Goal: Book appointment/travel/reservation

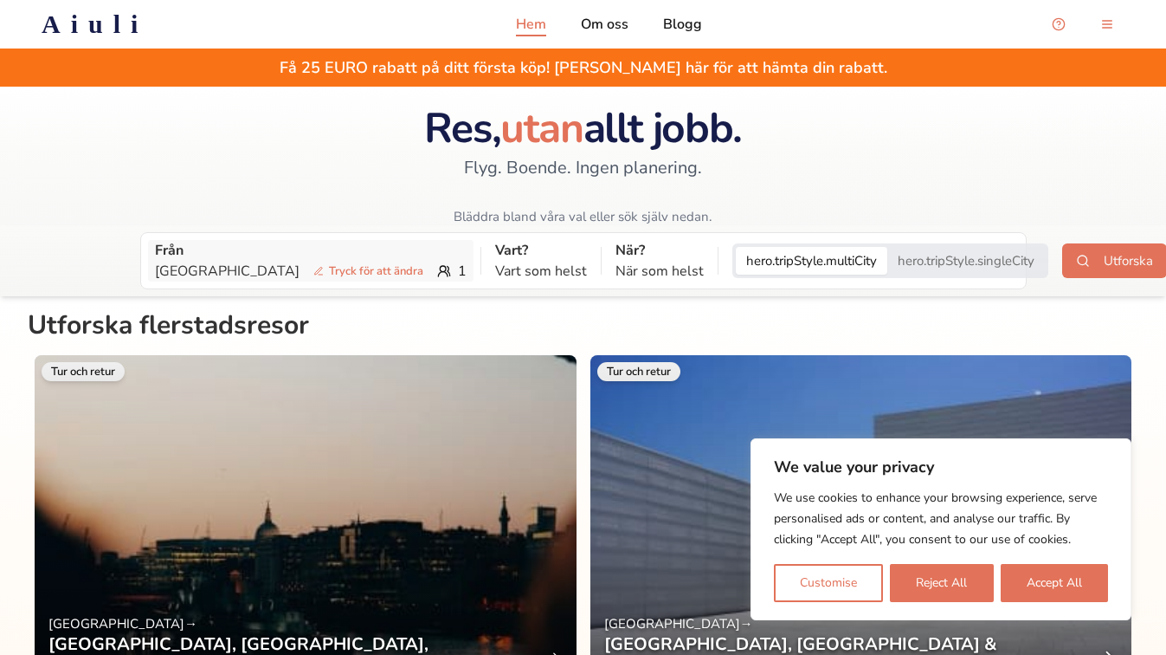
click at [298, 281] on p "Göteborg Tryck för att ändra" at bounding box center [292, 271] width 275 height 21
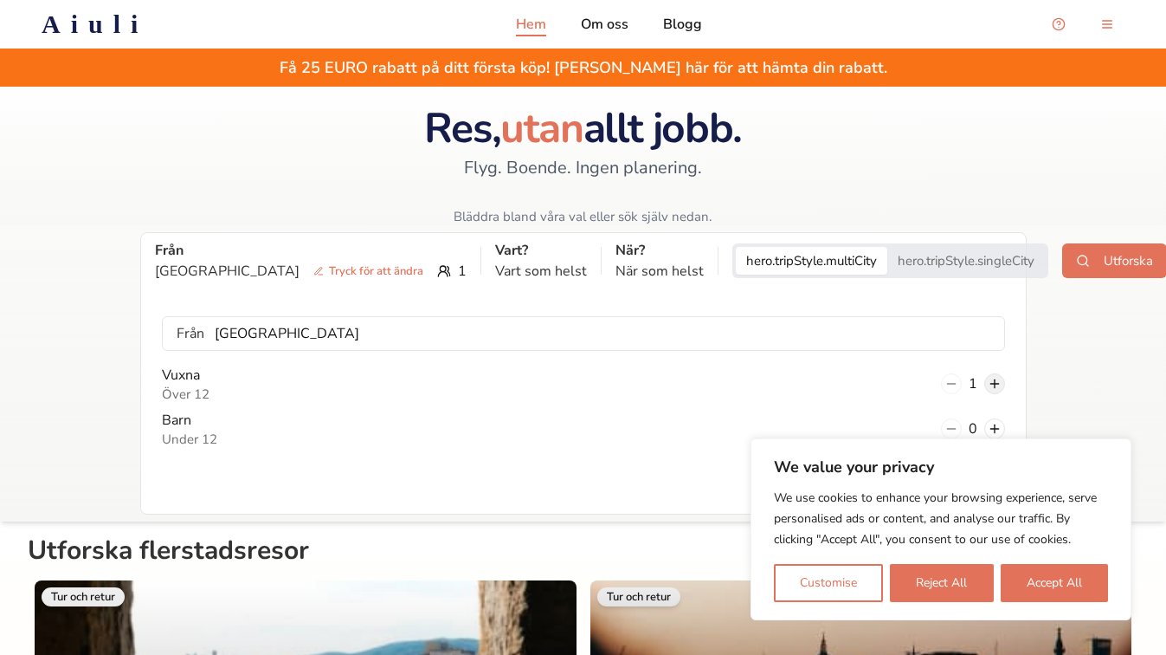
click at [993, 388] on button at bounding box center [995, 383] width 21 height 21
click at [961, 579] on button "Reject All" at bounding box center [941, 583] width 103 height 38
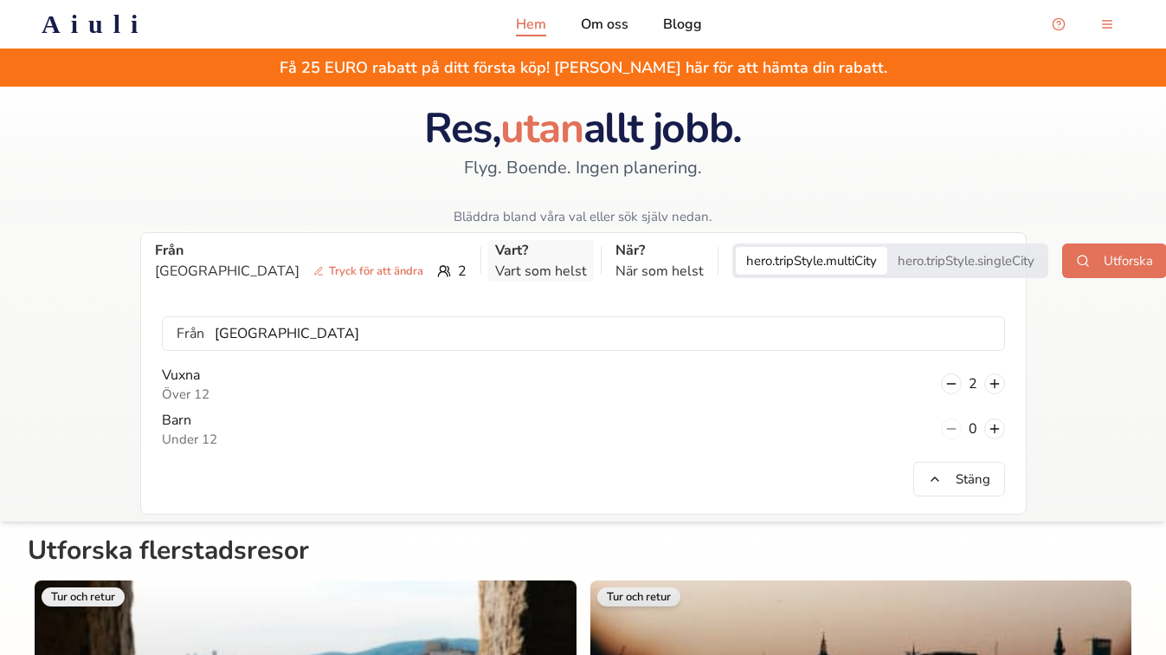
click at [495, 262] on p "Vart som helst" at bounding box center [541, 271] width 92 height 21
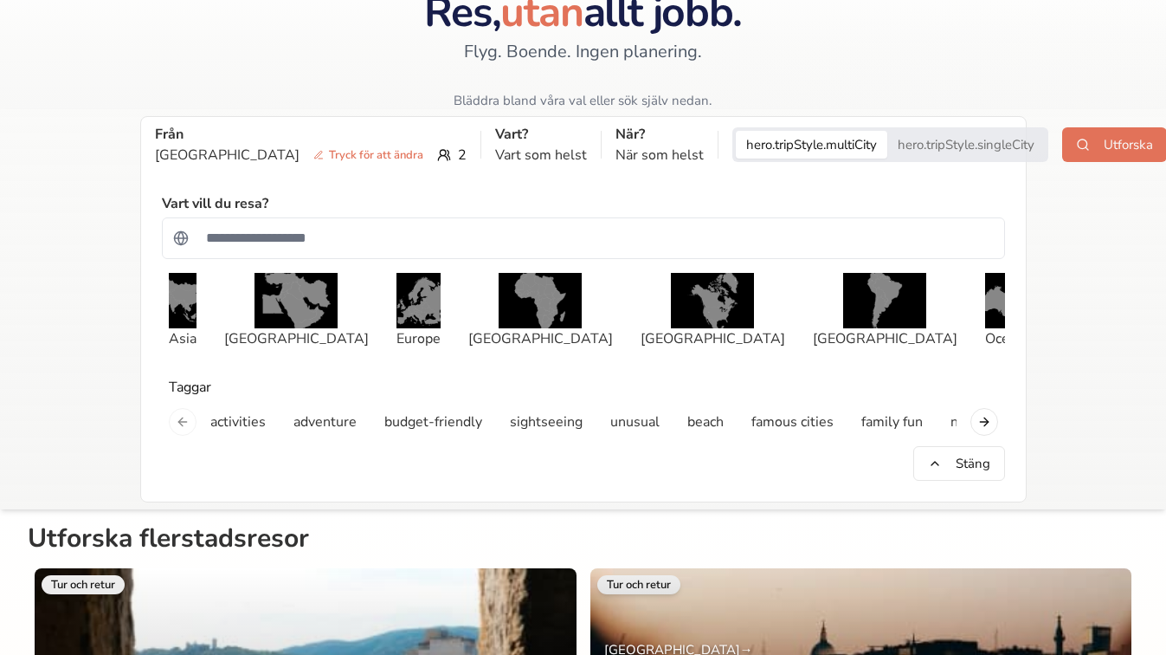
scroll to position [158, 0]
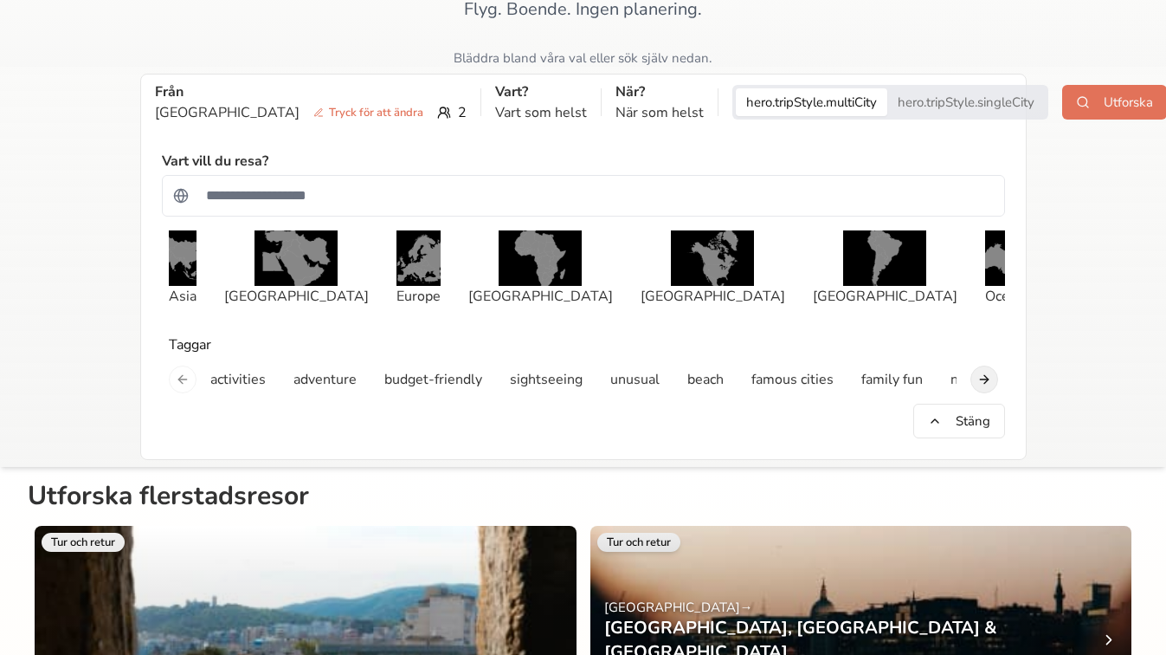
click at [990, 386] on button "Next slide" at bounding box center [985, 379] width 28 height 28
click at [532, 388] on p "romance" at bounding box center [520, 379] width 54 height 21
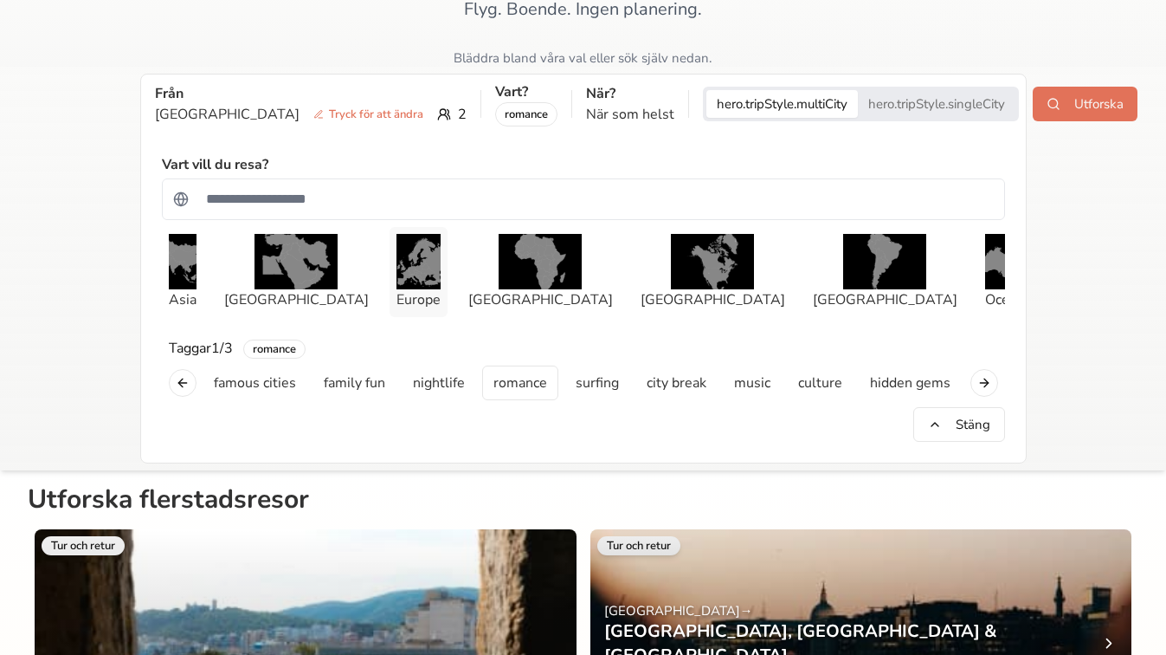
click at [410, 279] on img "button" at bounding box center [419, 261] width 44 height 55
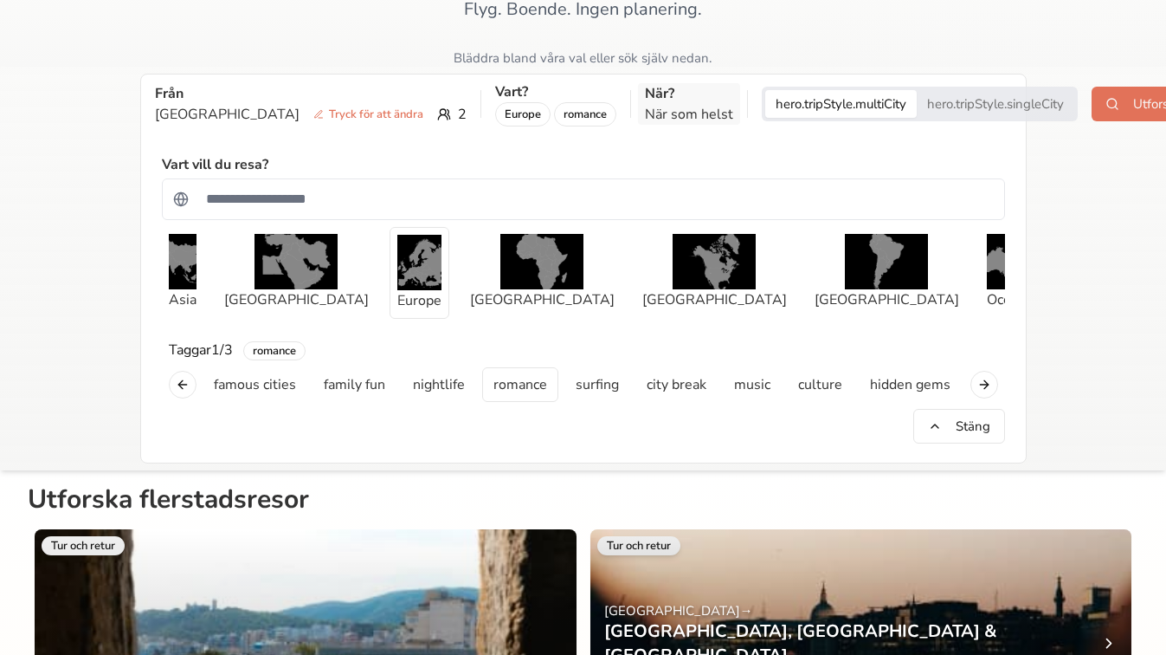
click at [645, 105] on p "När som helst" at bounding box center [689, 114] width 88 height 21
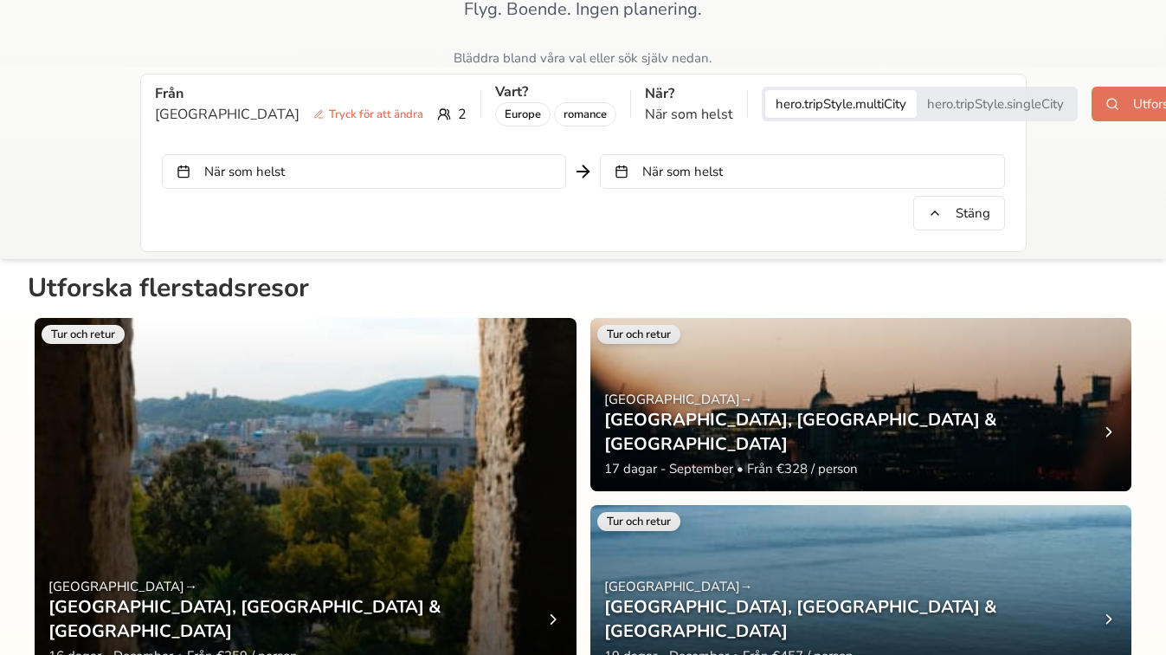
click at [502, 165] on button "När som helst" at bounding box center [364, 171] width 404 height 35
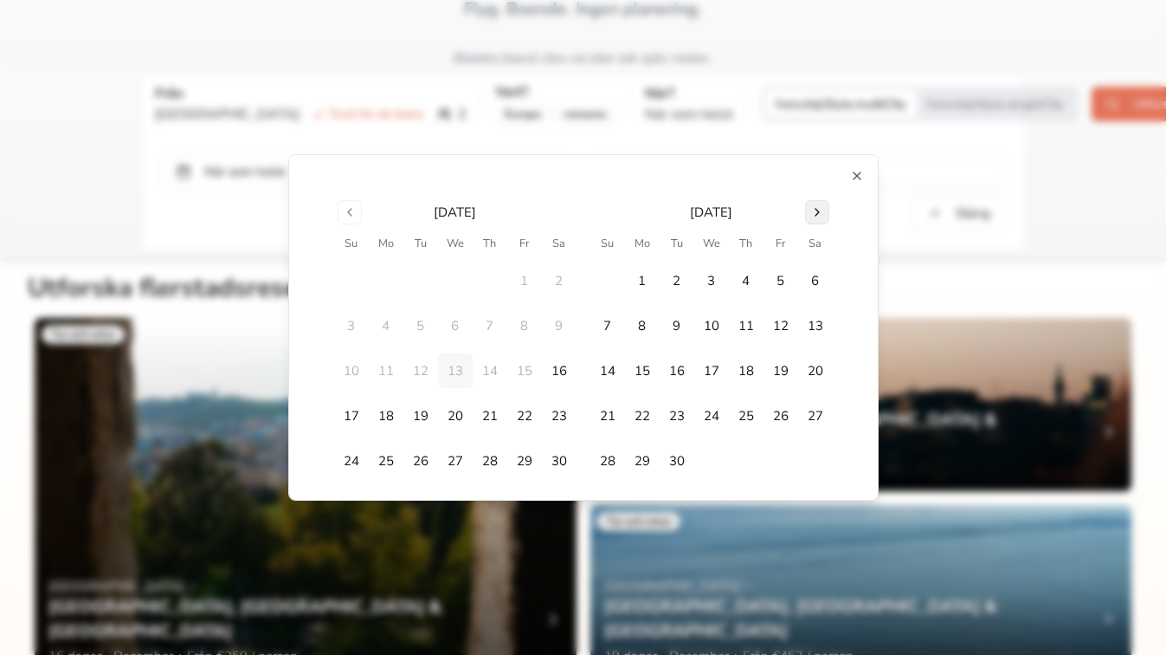
click at [822, 213] on button "Go to next month" at bounding box center [817, 212] width 24 height 24
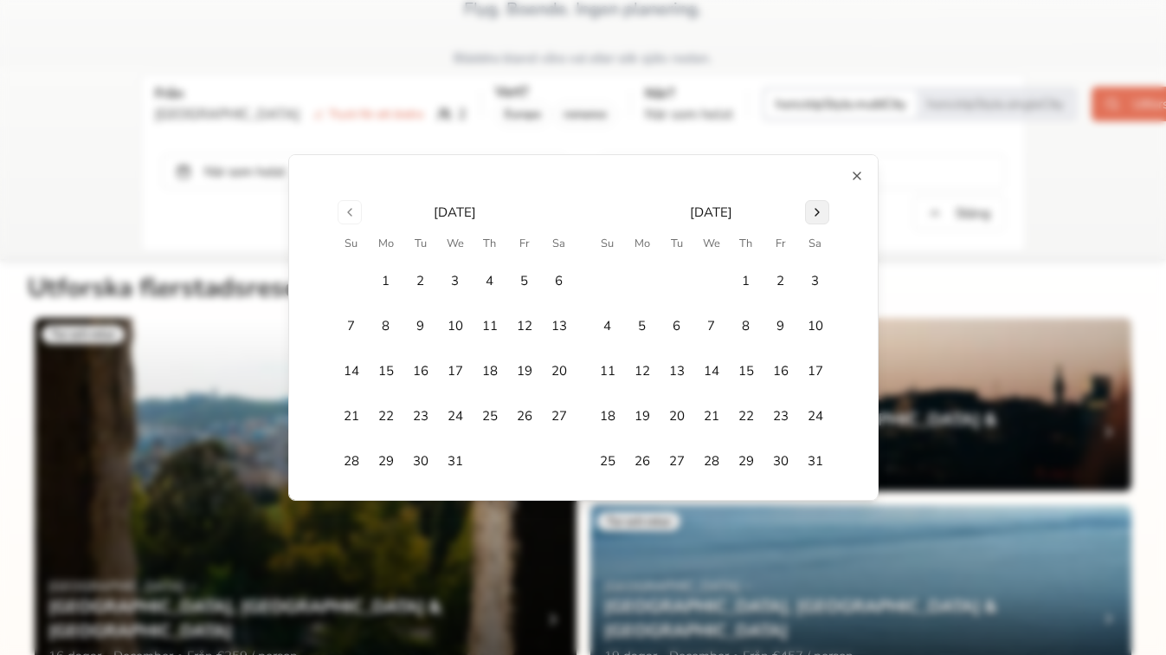
click at [822, 213] on button "Go to next month" at bounding box center [817, 212] width 24 height 24
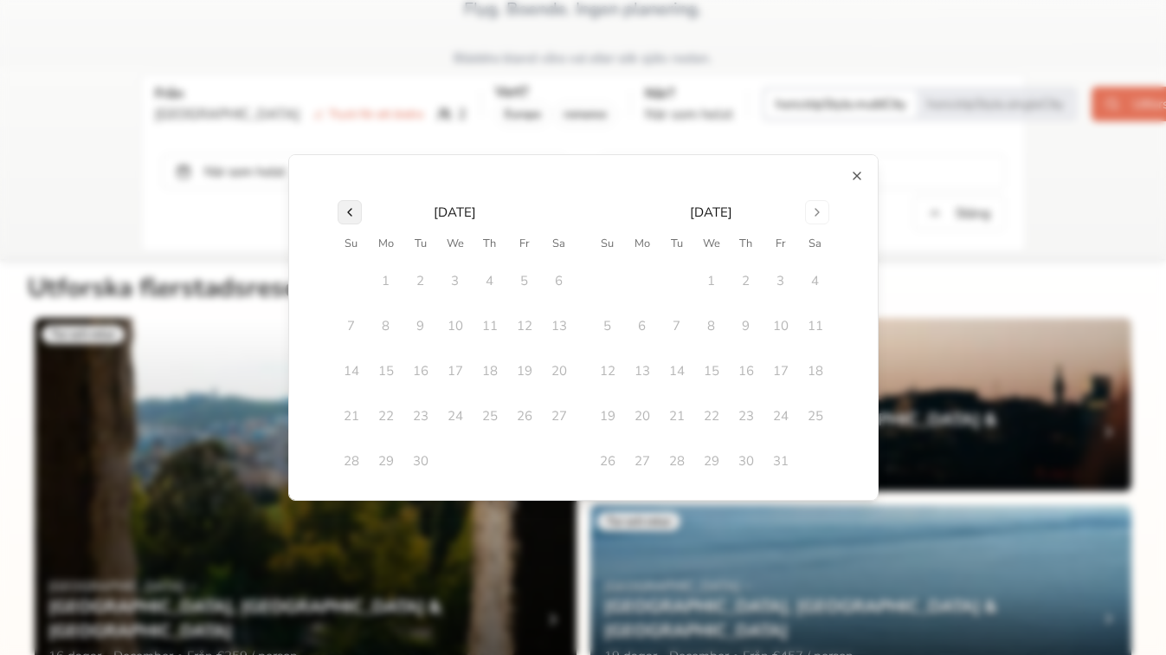
click at [355, 215] on button "Go to previous month" at bounding box center [350, 212] width 24 height 24
click at [679, 325] on button "5" at bounding box center [677, 325] width 35 height 35
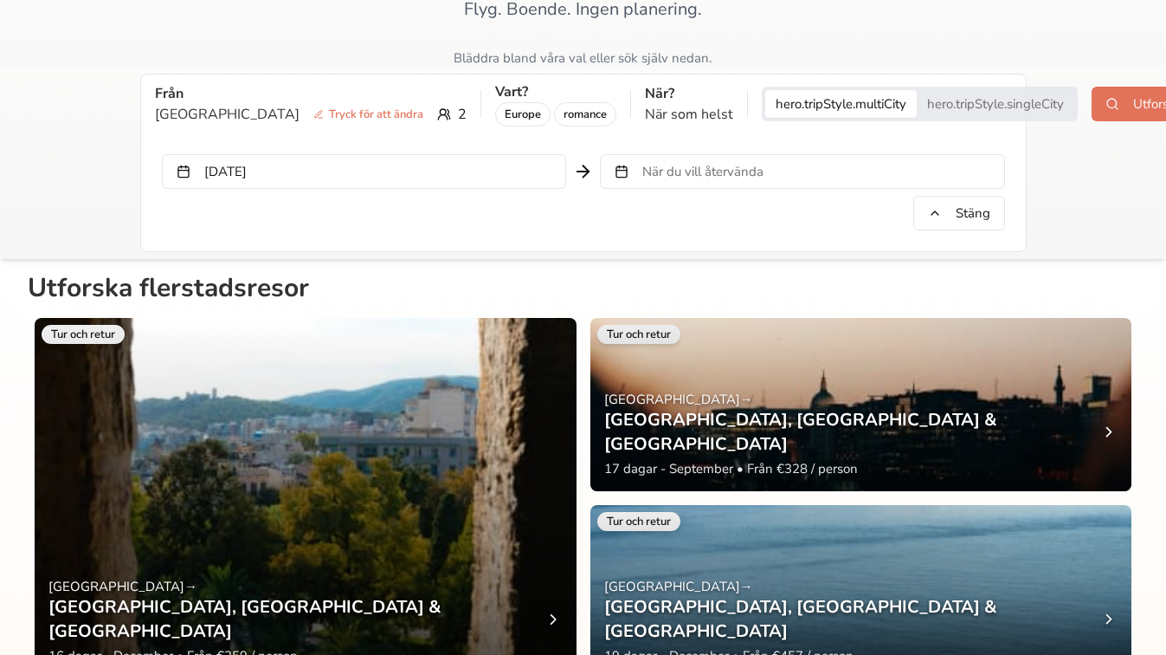
click at [686, 167] on span "När du vill återvända" at bounding box center [703, 171] width 121 height 17
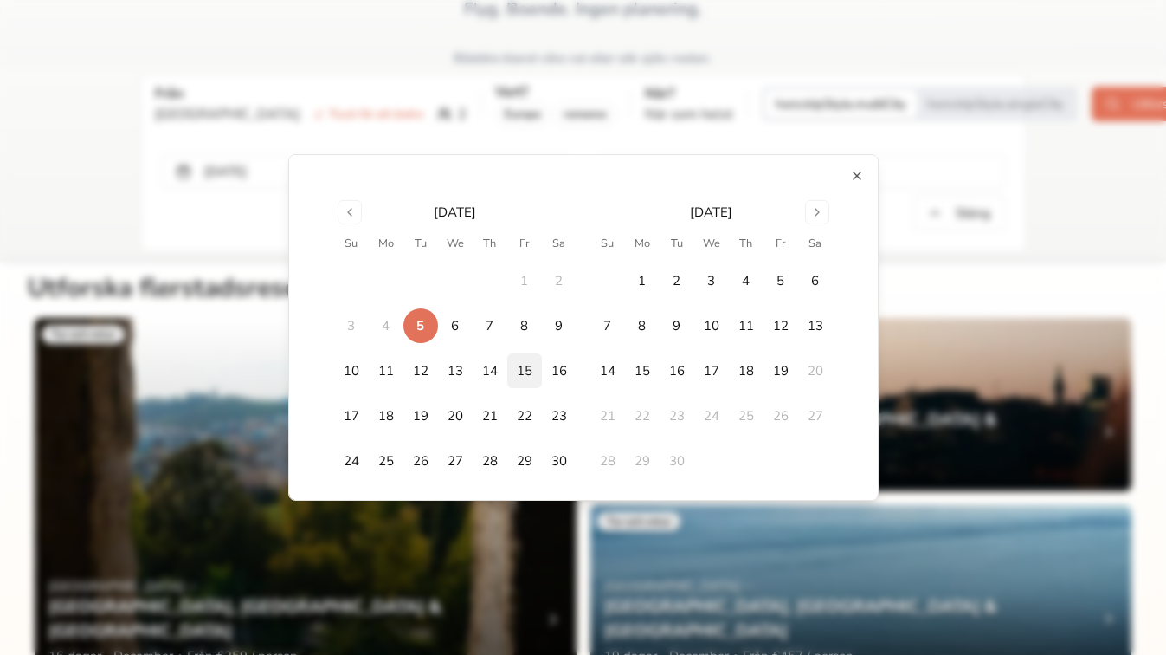
click at [520, 371] on button "15" at bounding box center [524, 370] width 35 height 35
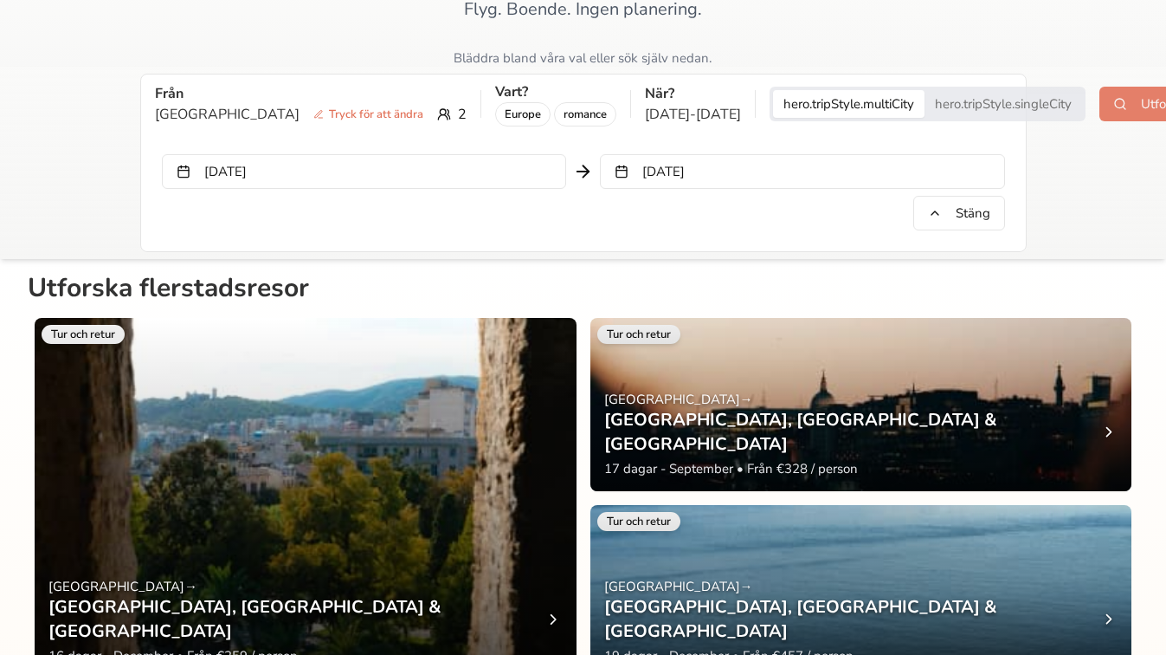
click at [1100, 91] on button "Utforska" at bounding box center [1152, 104] width 105 height 35
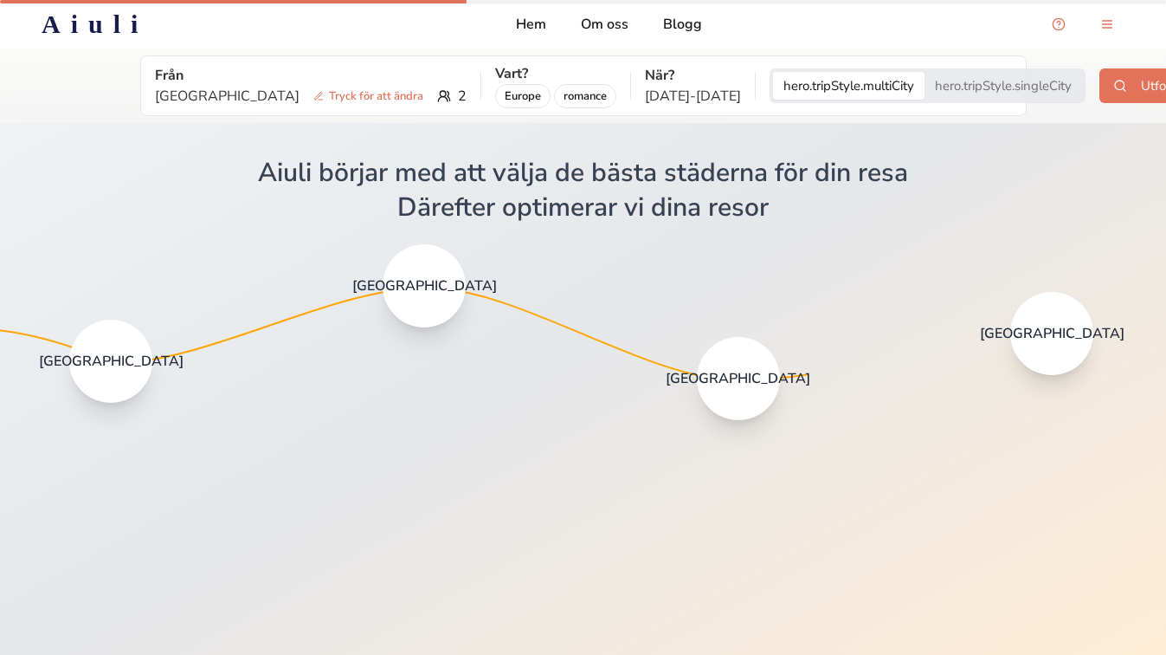
click at [132, 339] on div "[GEOGRAPHIC_DATA]" at bounding box center [110, 361] width 83 height 83
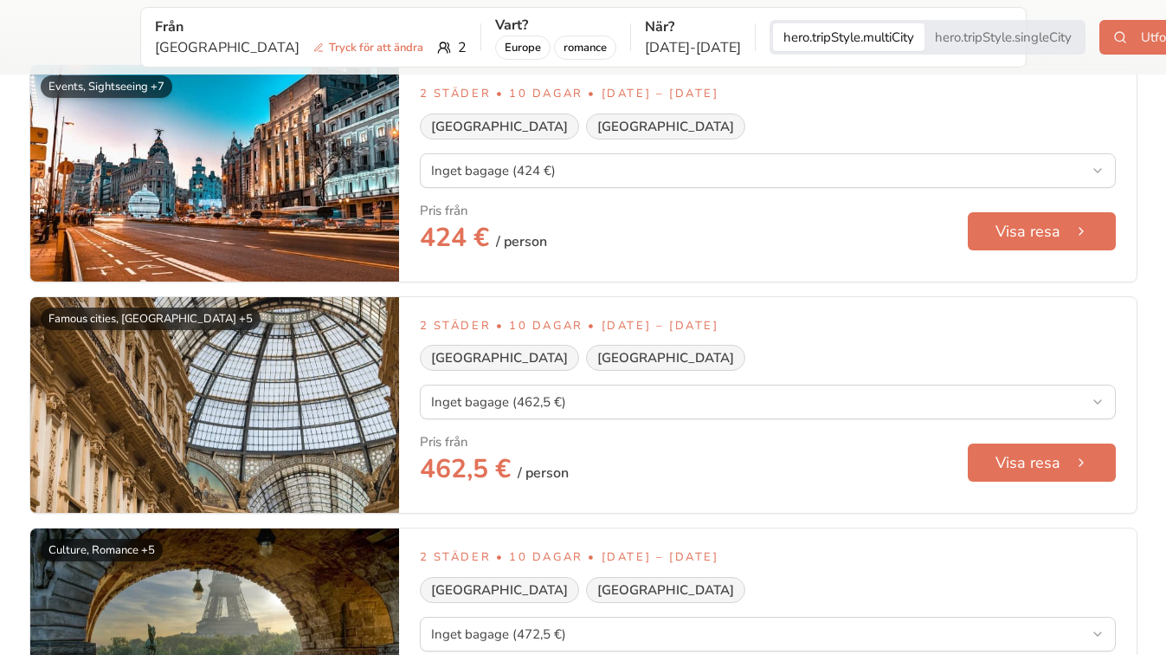
scroll to position [1185, 0]
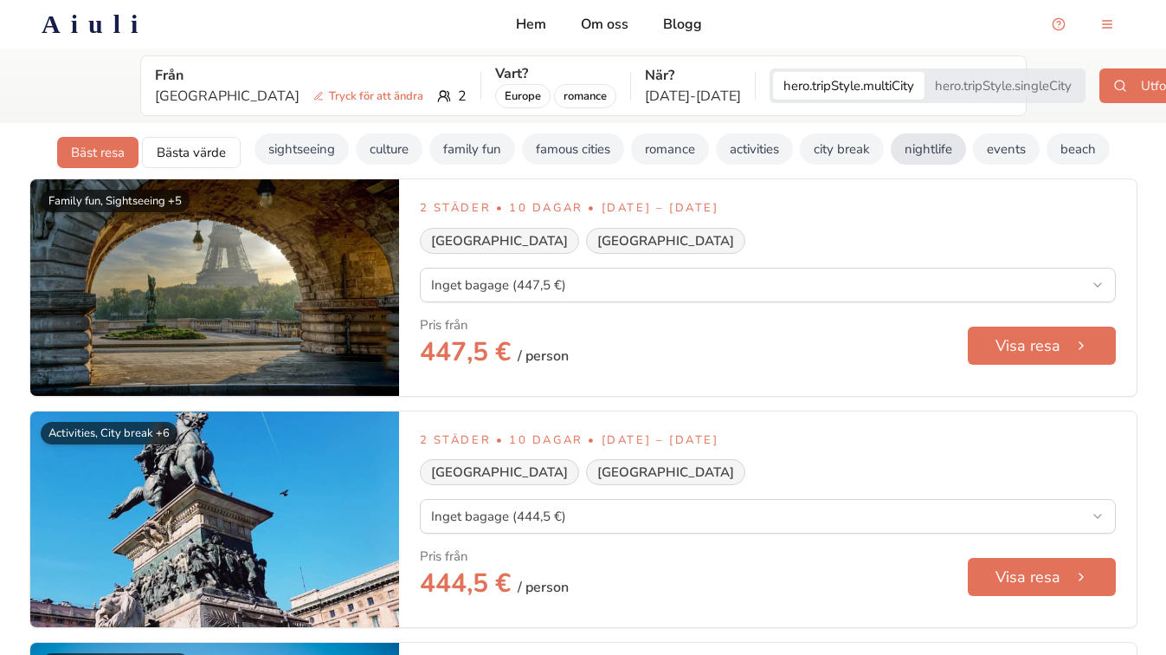
scroll to position [0, 3]
click at [1097, 149] on button "beach" at bounding box center [1078, 148] width 63 height 31
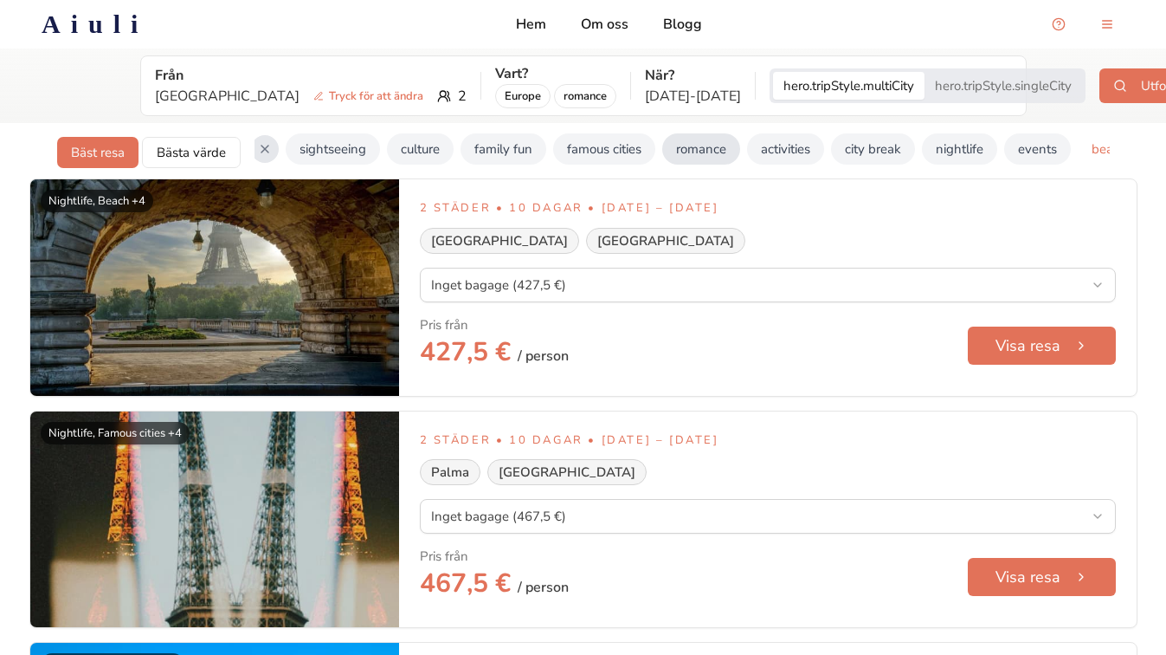
scroll to position [0, 0]
click at [430, 134] on button "culture" at bounding box center [424, 148] width 67 height 31
click at [508, 135] on button "family fun" at bounding box center [507, 148] width 86 height 31
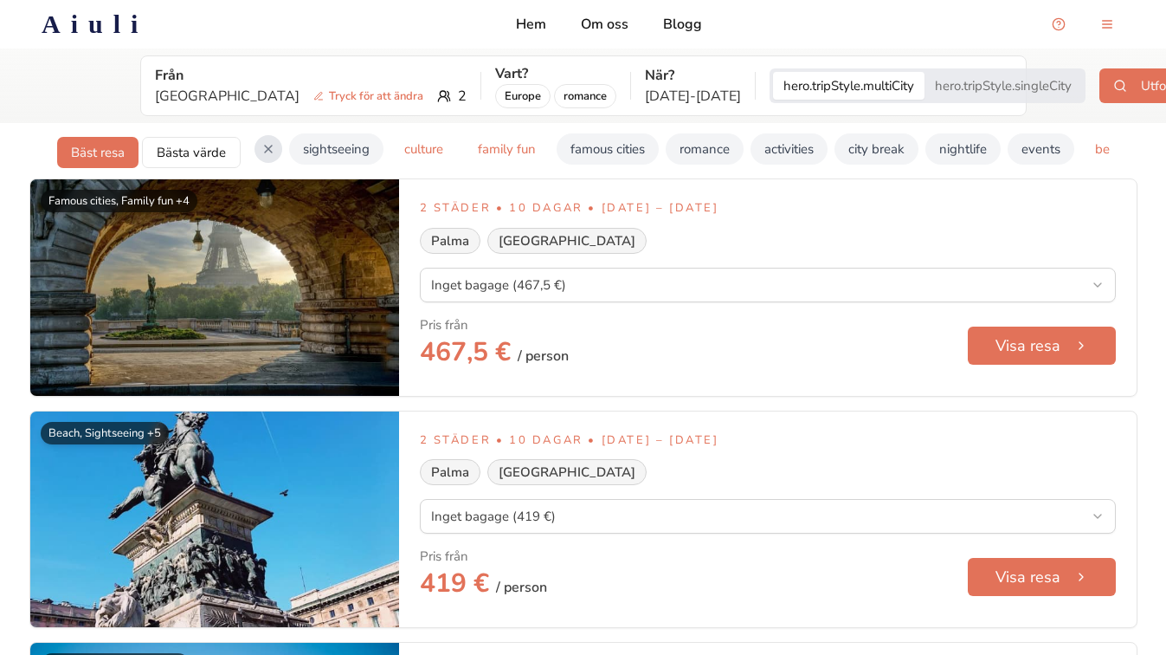
click at [510, 155] on button "family fun" at bounding box center [507, 148] width 86 height 31
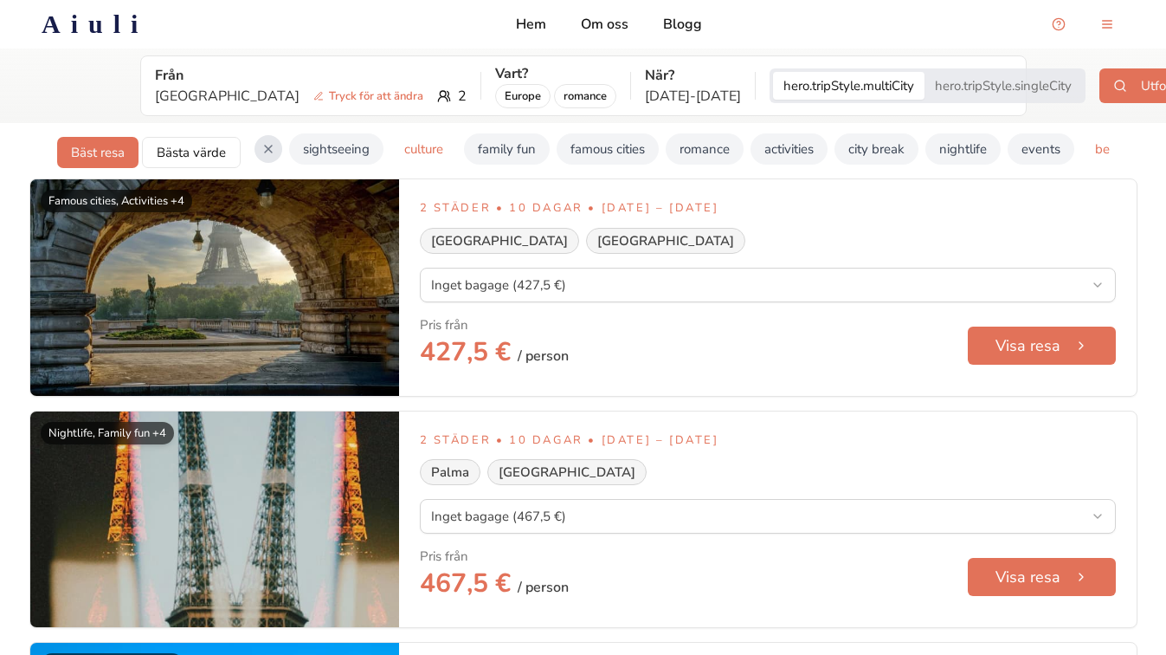
click at [435, 160] on button "culture" at bounding box center [424, 148] width 67 height 31
click at [734, 158] on button "romance" at bounding box center [705, 148] width 78 height 31
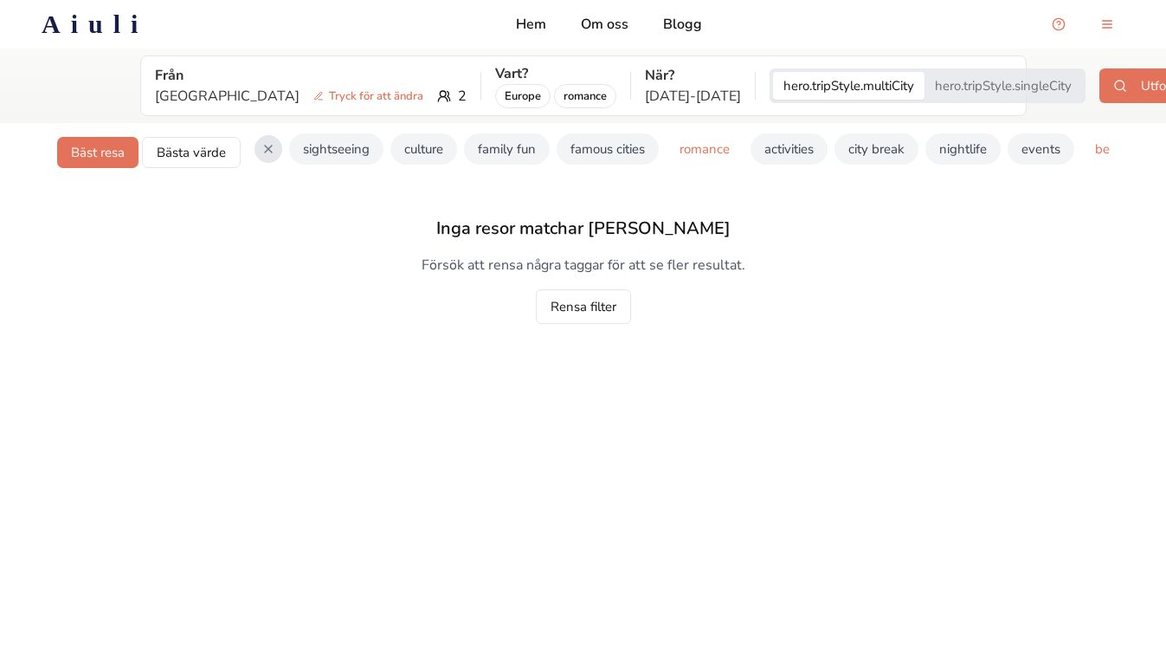
click at [720, 154] on button "romance" at bounding box center [705, 148] width 78 height 31
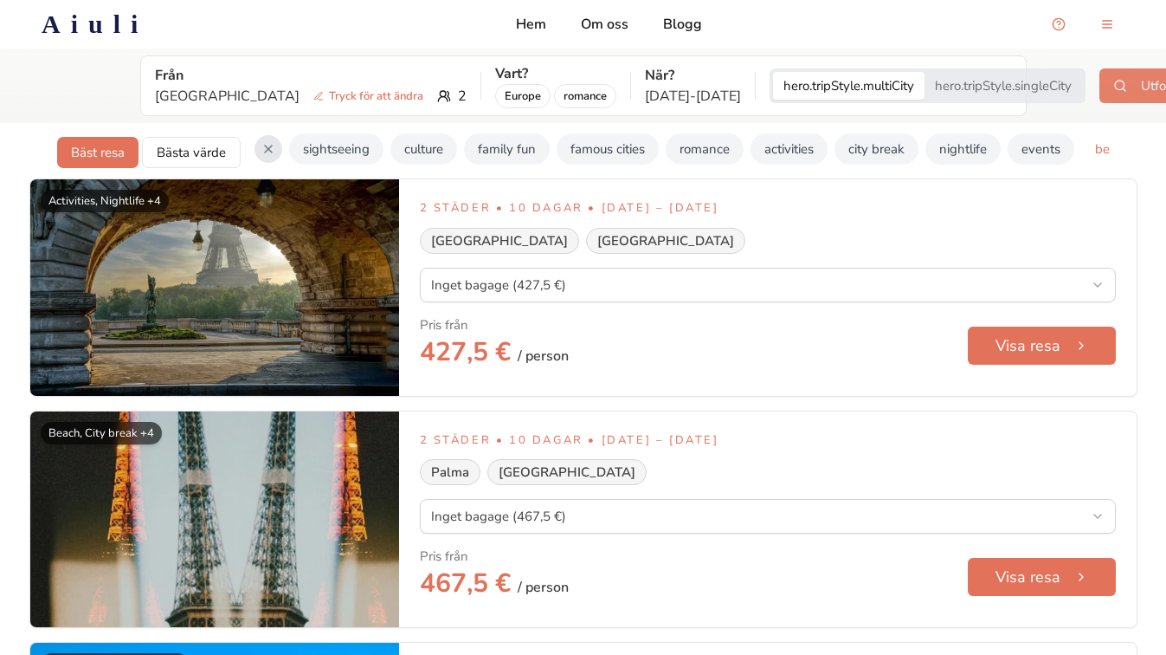
click at [1100, 79] on button "Utforska" at bounding box center [1152, 85] width 105 height 35
